Goal: Task Accomplishment & Management: Manage account settings

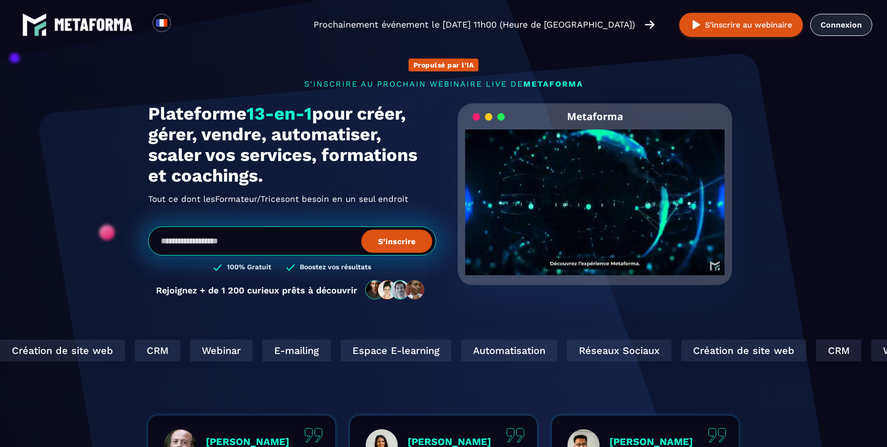
click at [844, 25] on link "Connexion" at bounding box center [841, 25] width 62 height 22
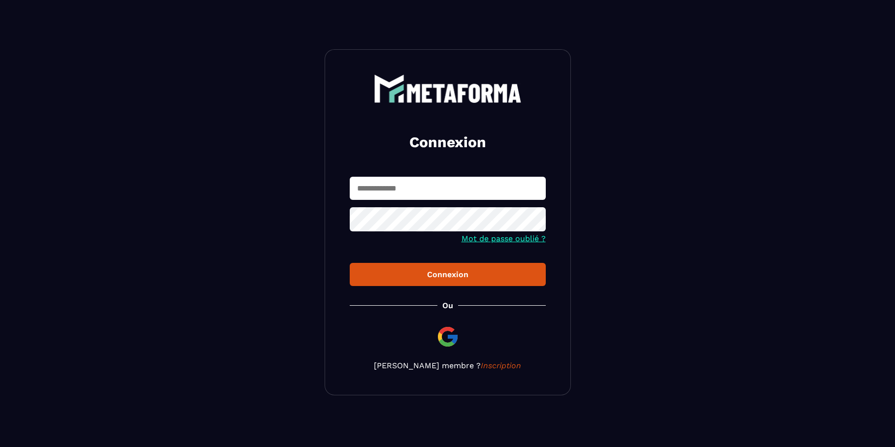
click at [442, 282] on button "Connexion" at bounding box center [448, 274] width 196 height 23
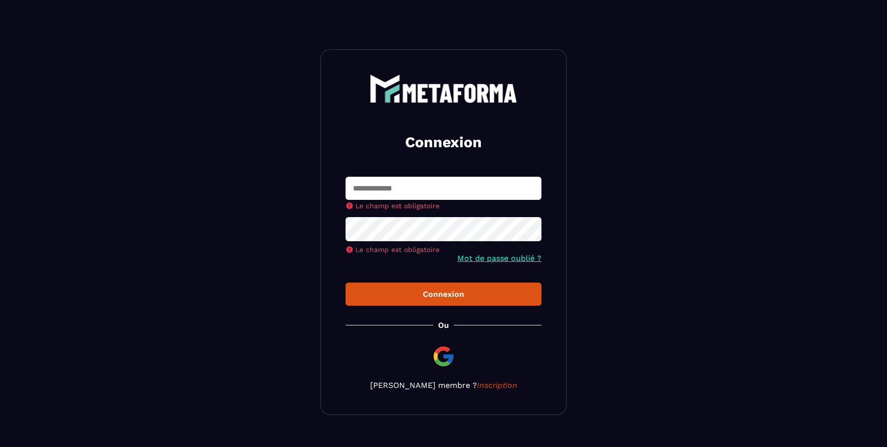
click at [437, 359] on img at bounding box center [444, 357] width 24 height 24
